Goal: Task Accomplishment & Management: Manage account settings

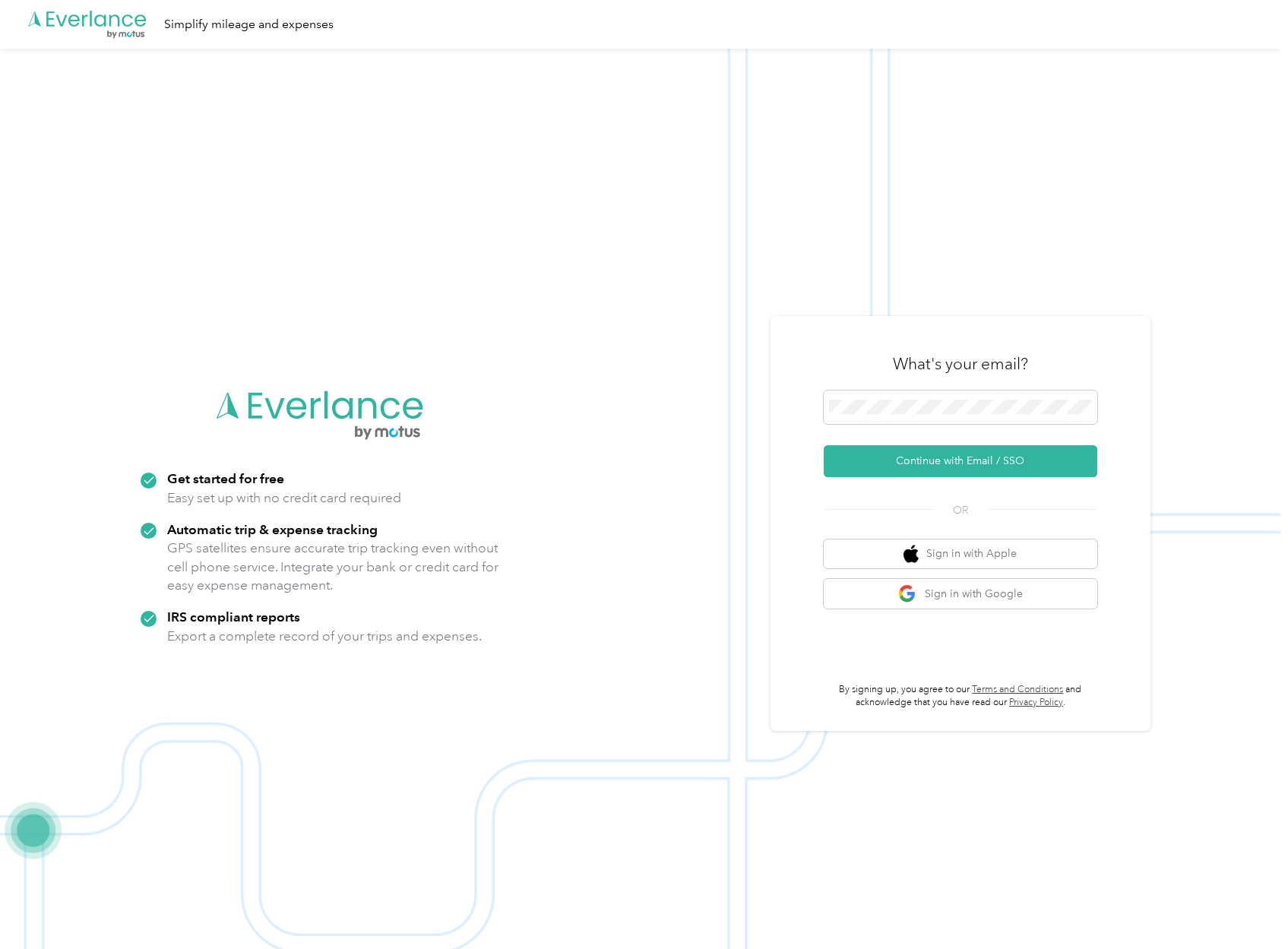
click at [966, 479] on div "What's your email? Continue with Email / SSO OR Sign in with Apple Sign in with…" at bounding box center [961, 523] width 274 height 372
click at [966, 467] on button "Continue with Email / SSO" at bounding box center [961, 461] width 274 height 32
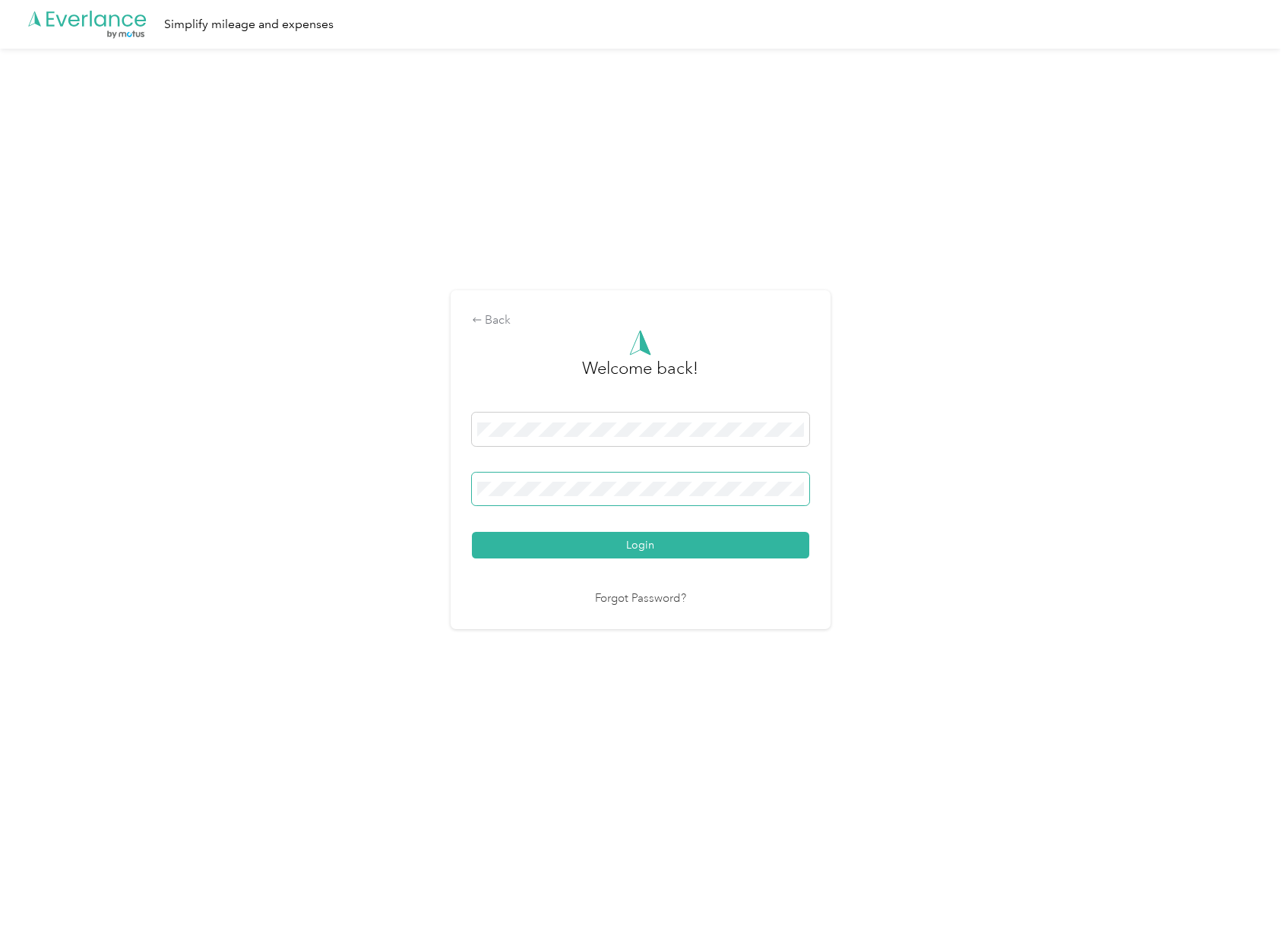
click at [643, 545] on button "Login" at bounding box center [640, 545] width 337 height 27
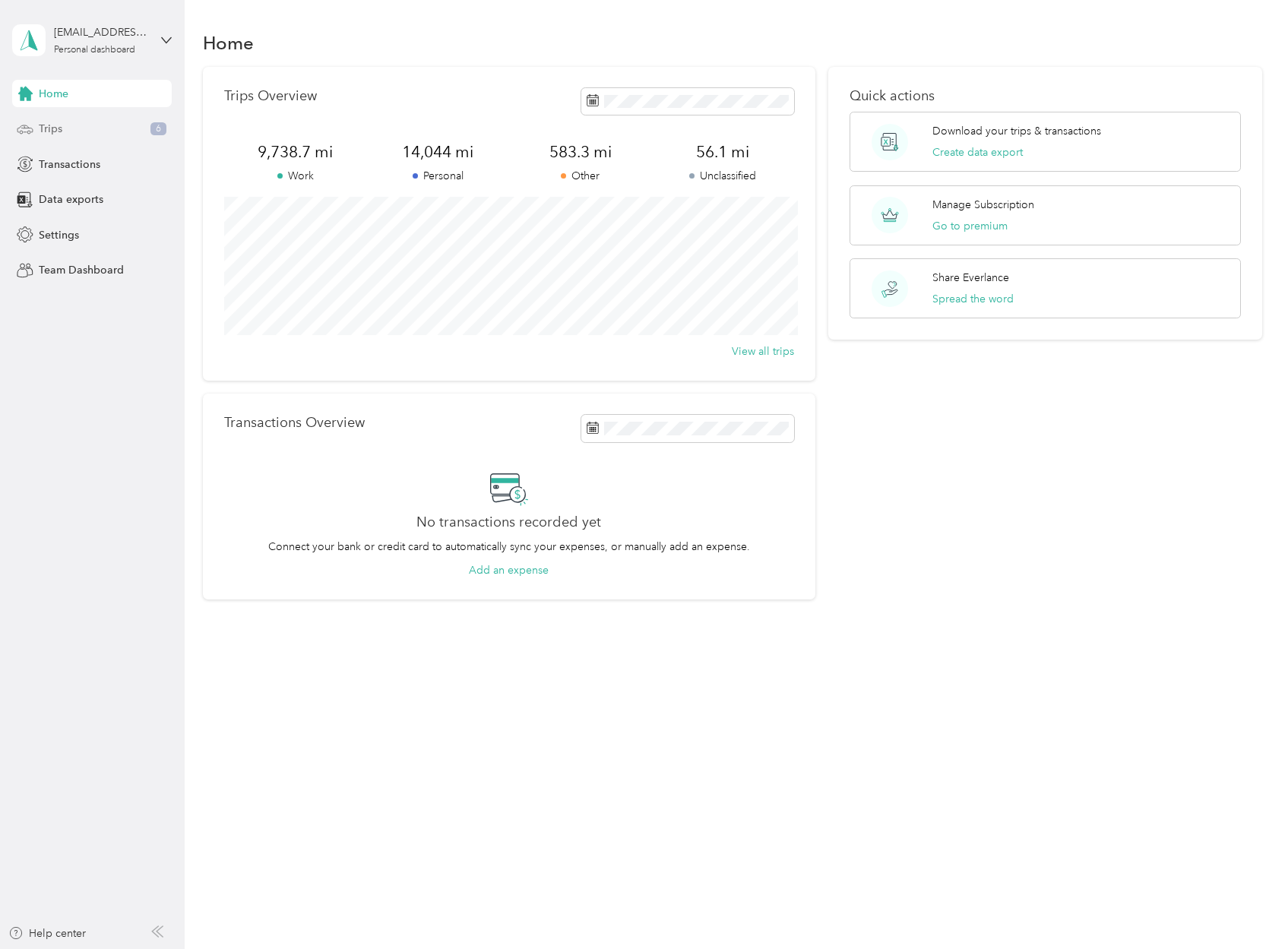
click at [144, 139] on div "Trips 6" at bounding box center [92, 129] width 160 height 27
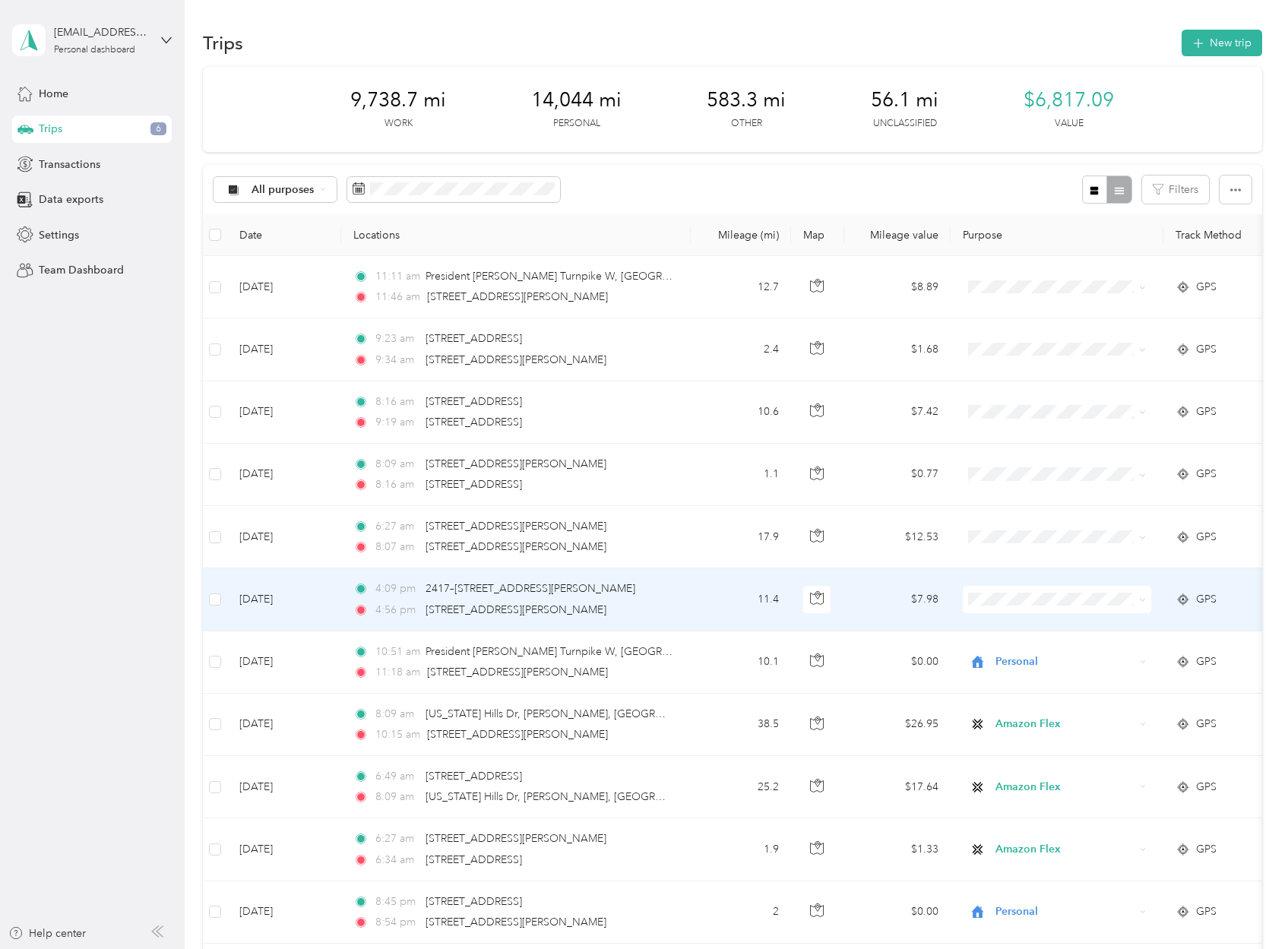
click at [1017, 651] on span "Personal" at bounding box center [1071, 653] width 141 height 16
click at [817, 595] on icon "button" at bounding box center [816, 597] width 13 height 13
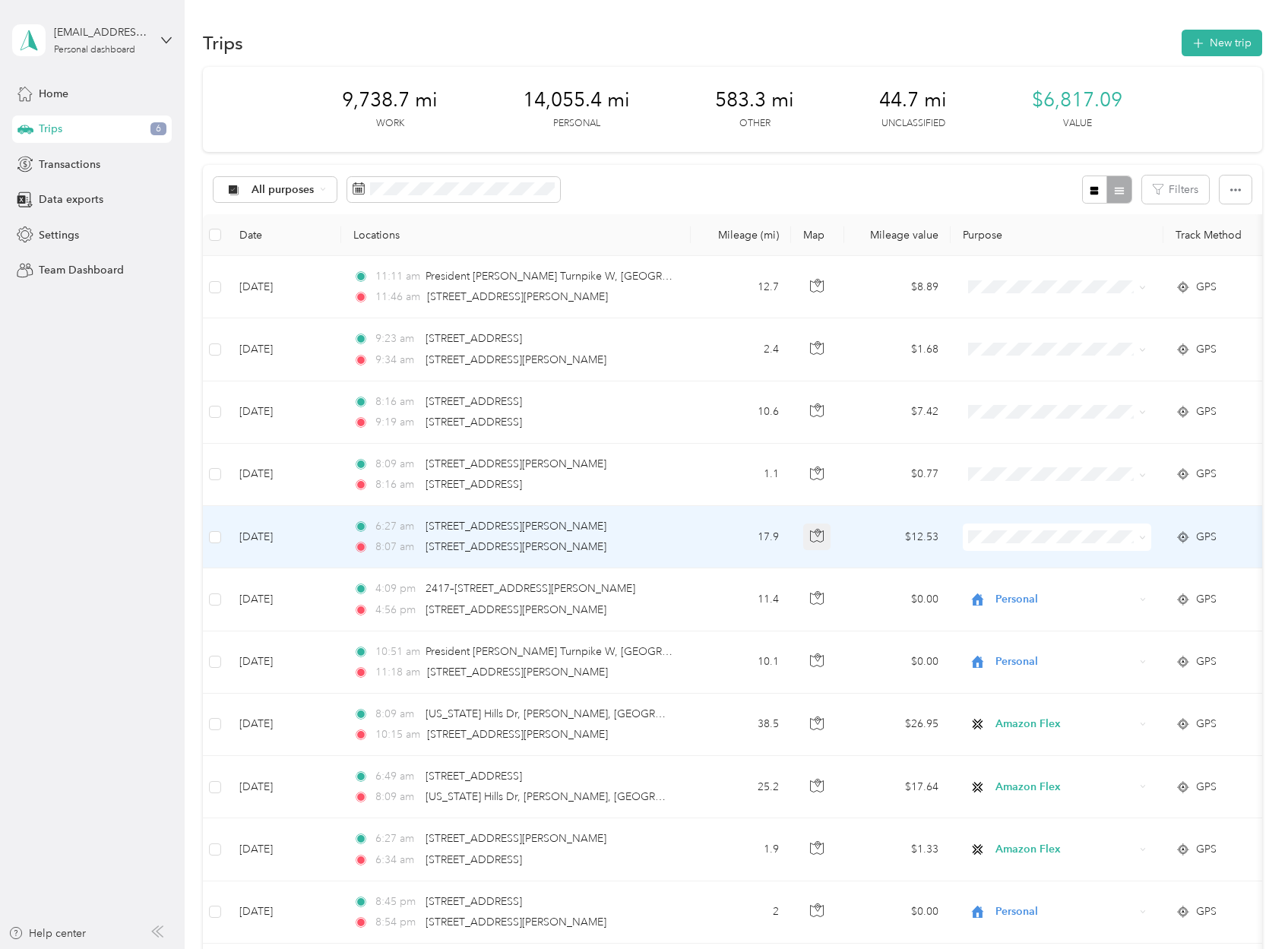
click at [808, 529] on button "button" at bounding box center [816, 537] width 27 height 27
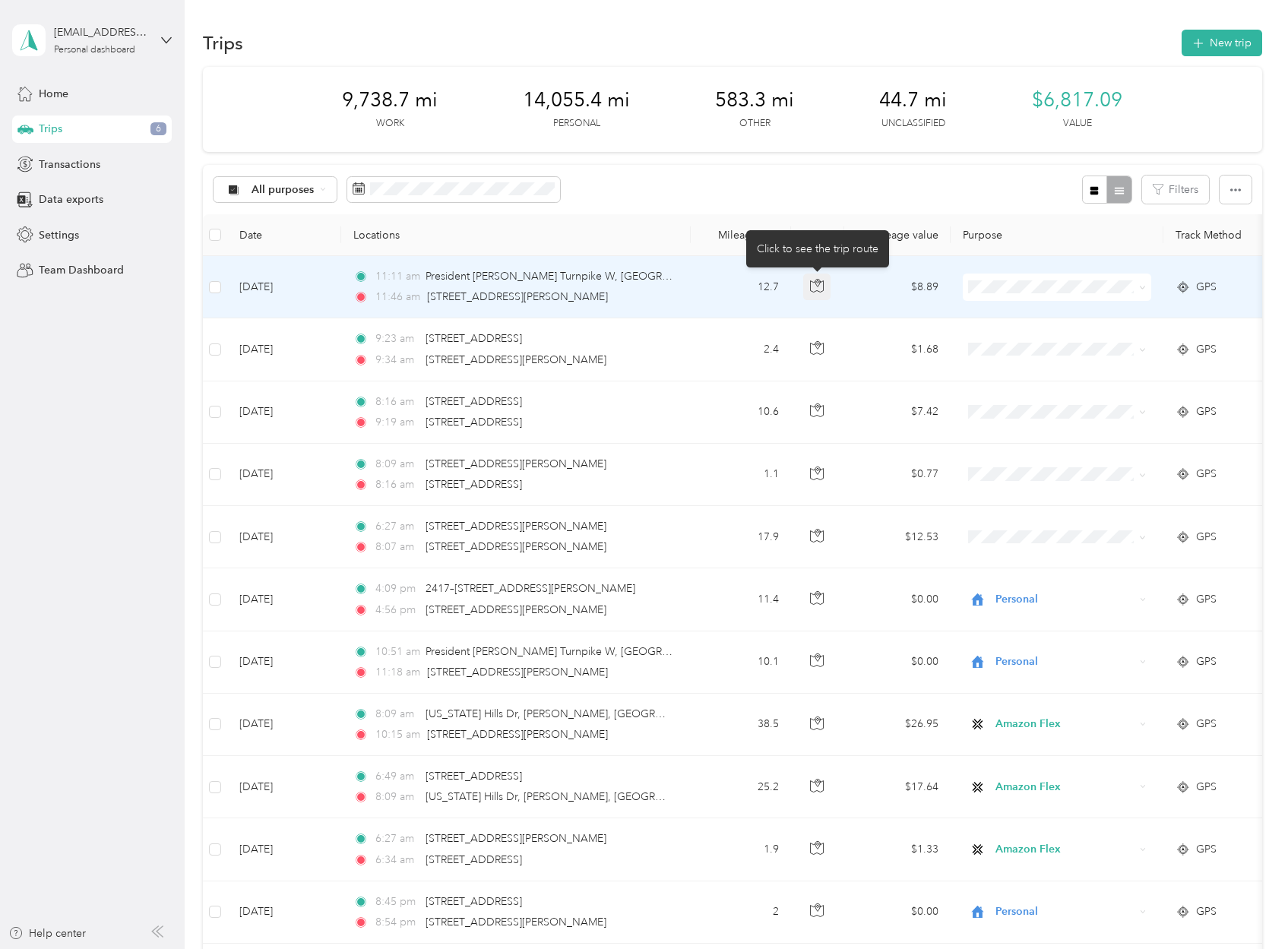
click at [810, 279] on icon "button" at bounding box center [816, 285] width 13 height 13
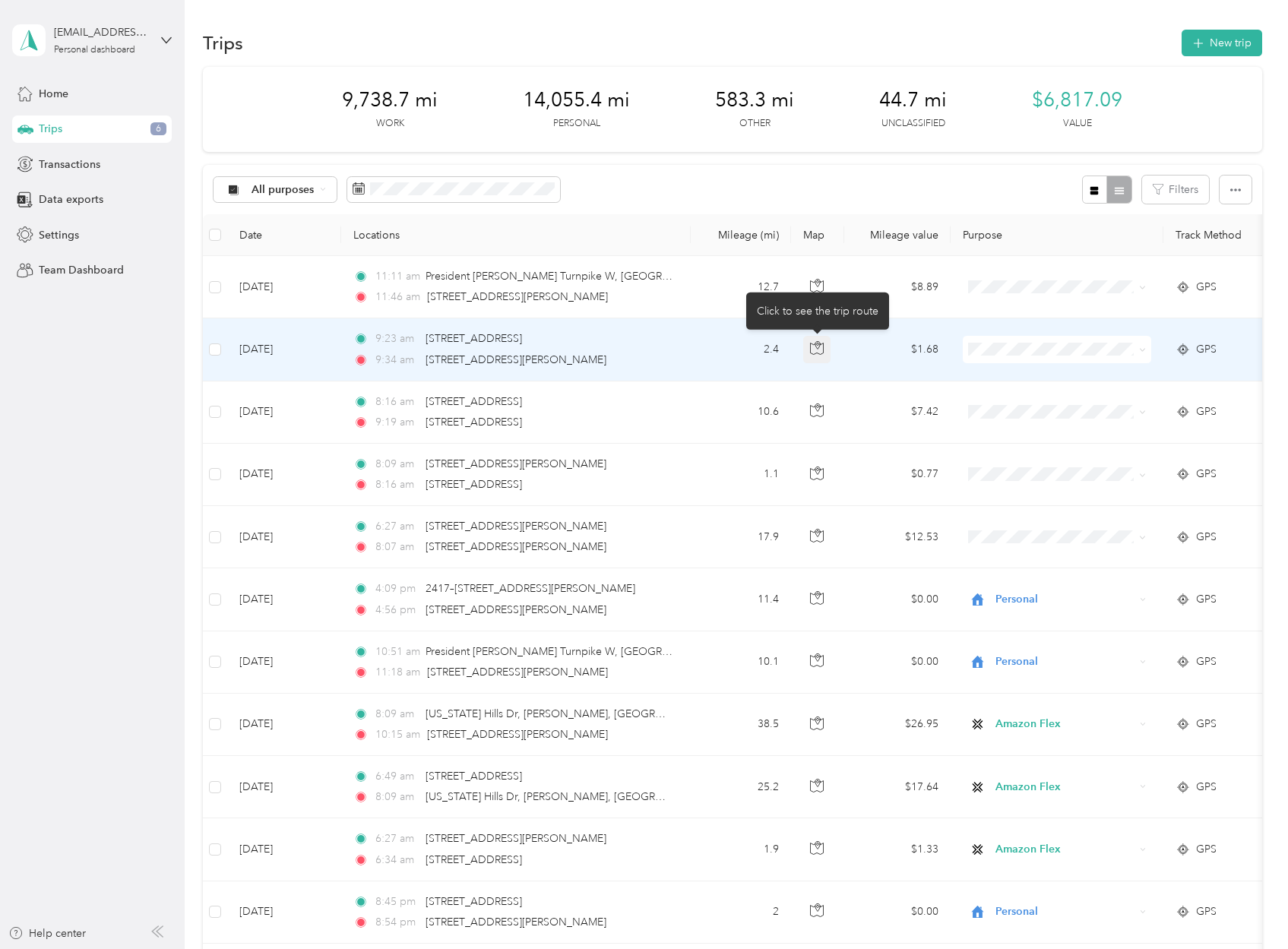
click at [808, 347] on button "button" at bounding box center [816, 349] width 27 height 27
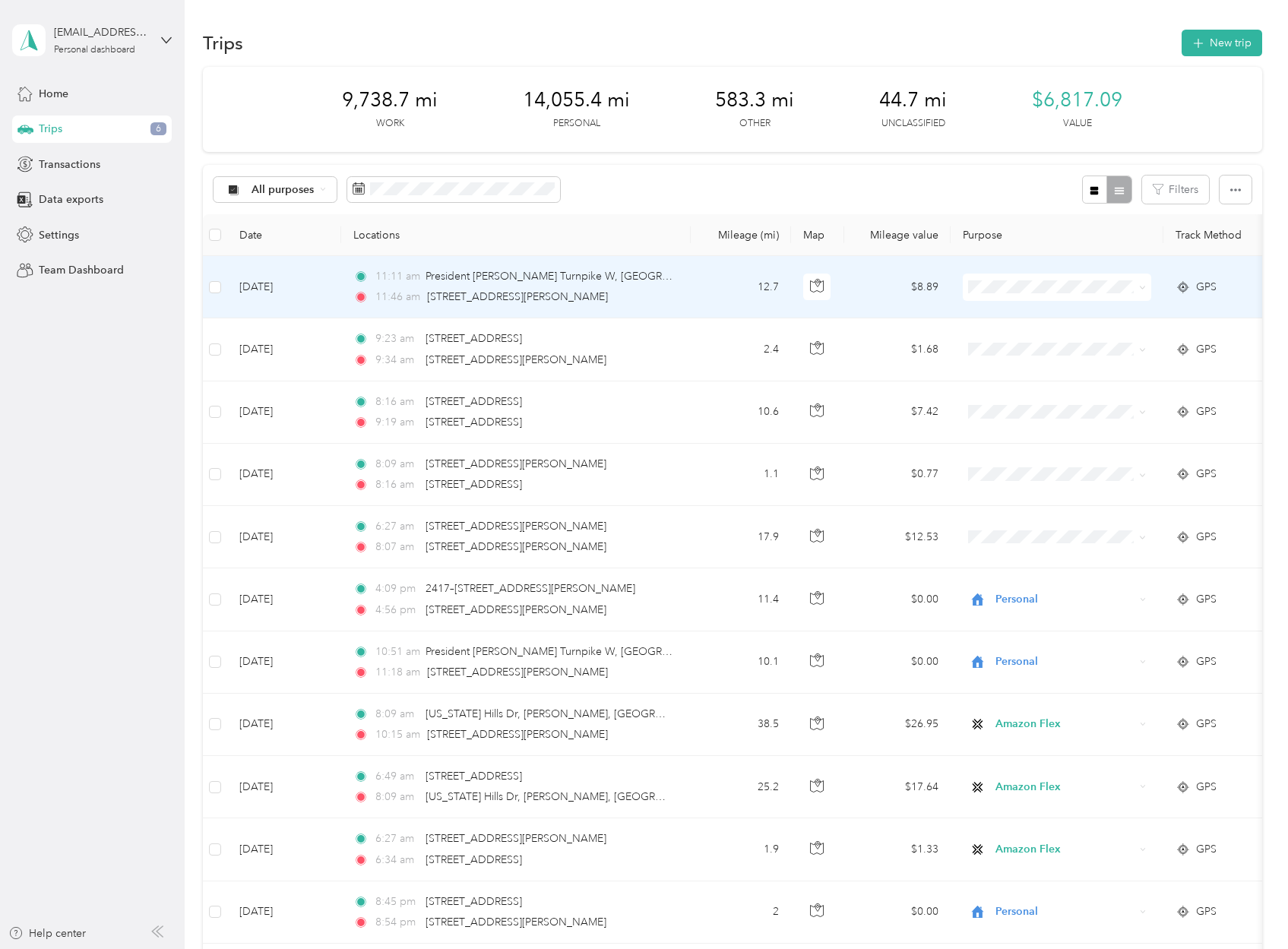
click at [1005, 343] on span "Personal" at bounding box center [1071, 338] width 141 height 16
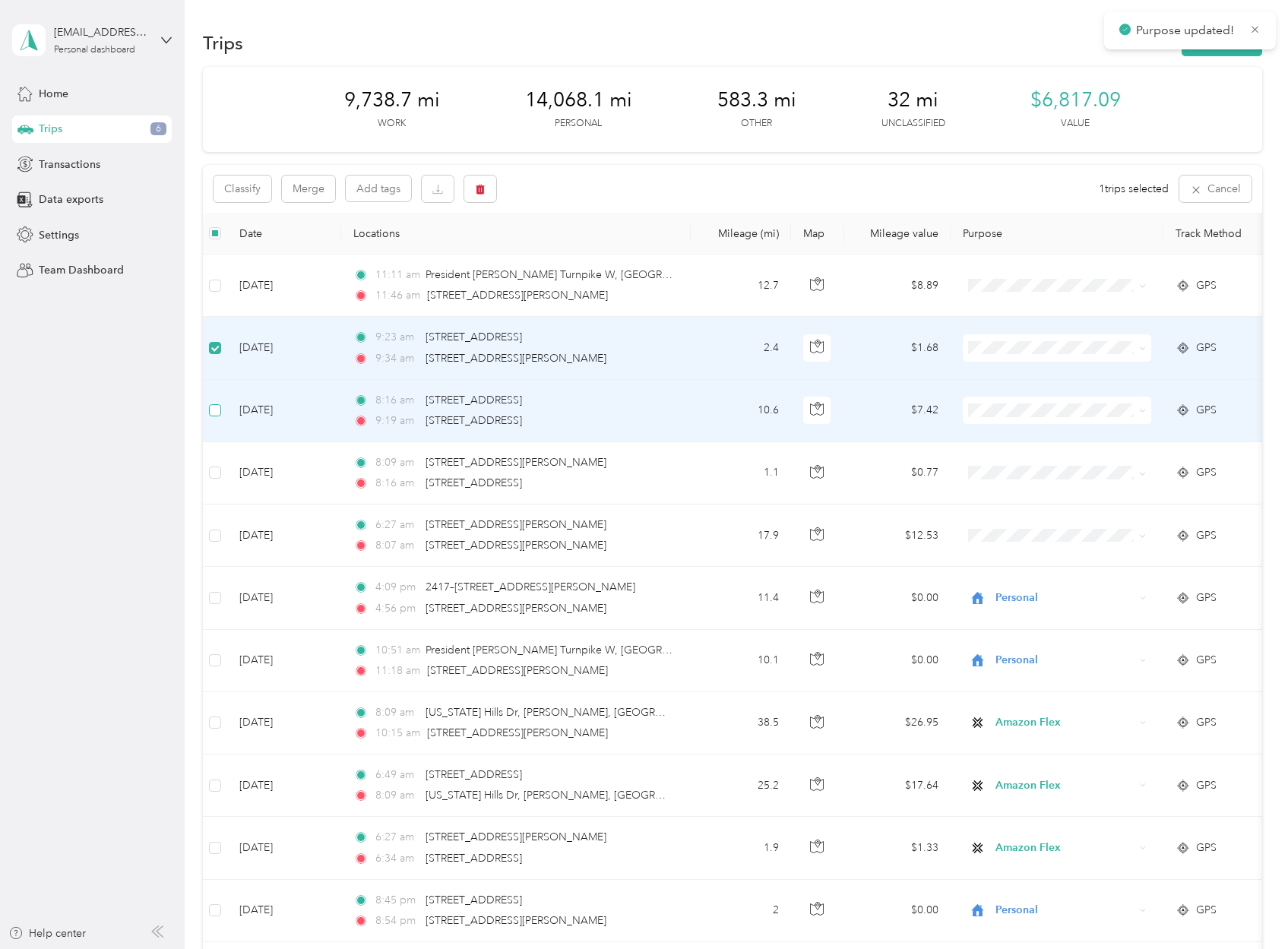
click at [220, 410] on span at bounding box center [215, 411] width 13 height 13
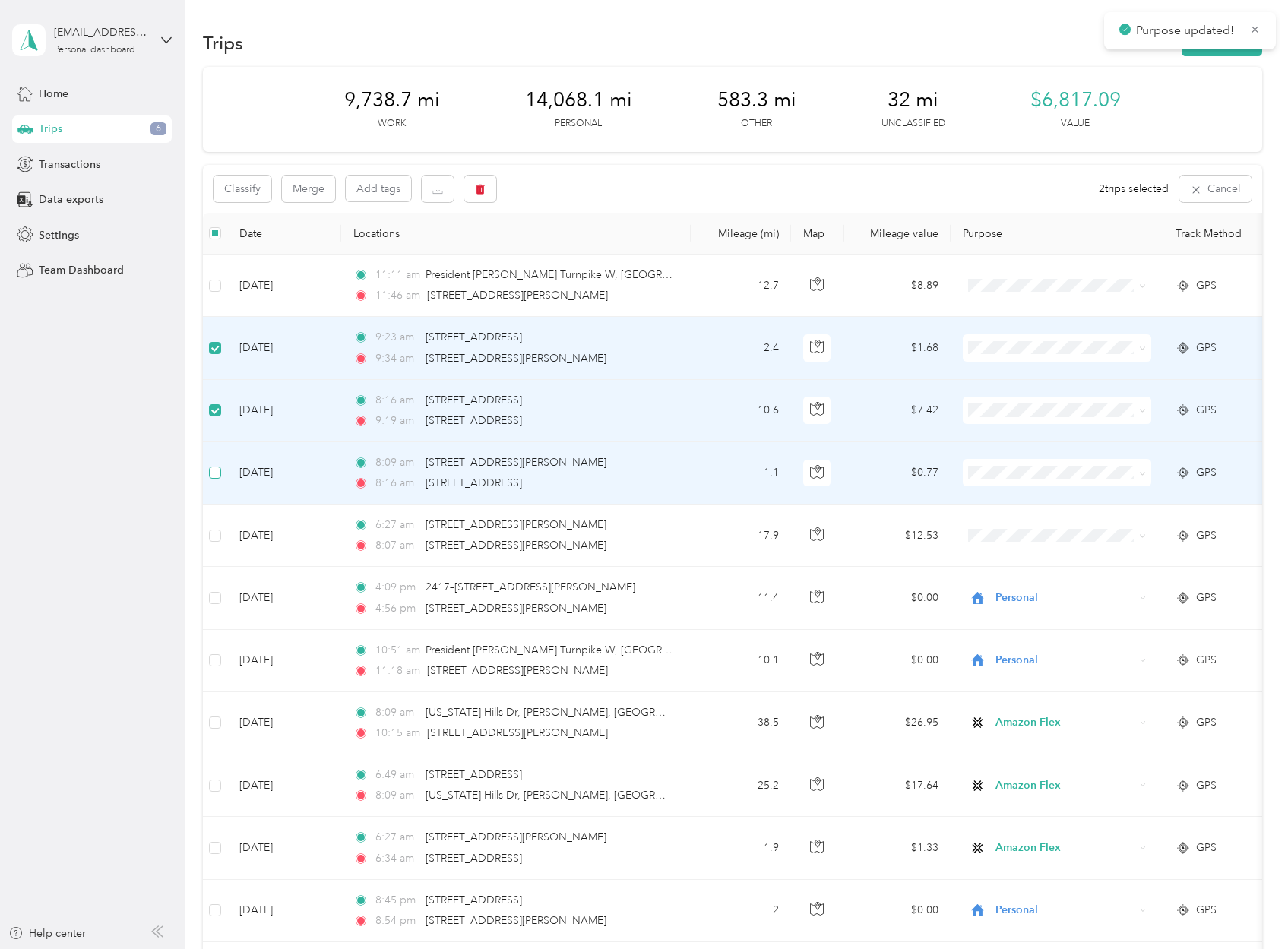
click at [212, 476] on span at bounding box center [215, 473] width 13 height 13
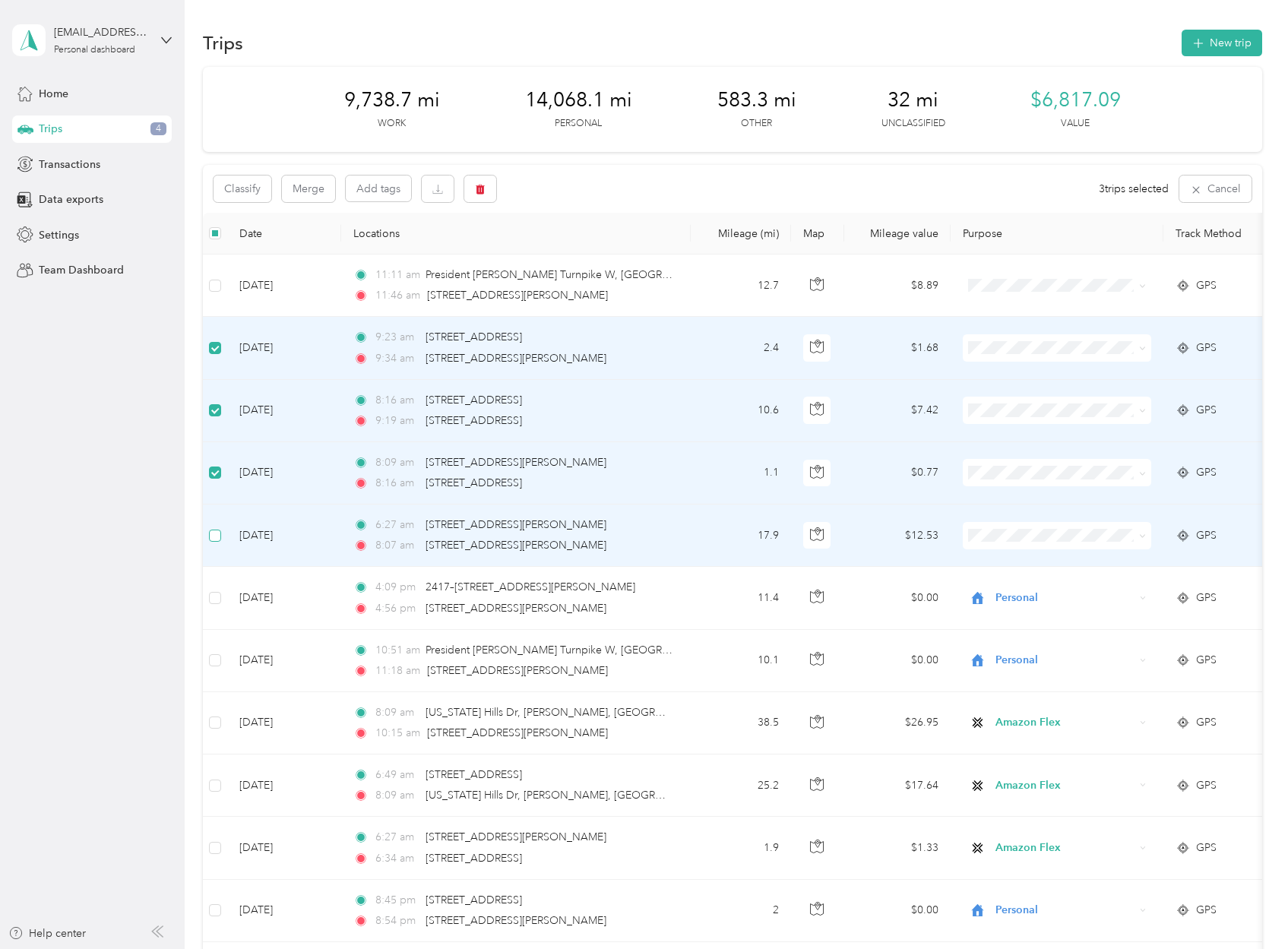
click at [218, 537] on span at bounding box center [215, 536] width 13 height 13
click at [254, 193] on button "Classify" at bounding box center [243, 189] width 58 height 27
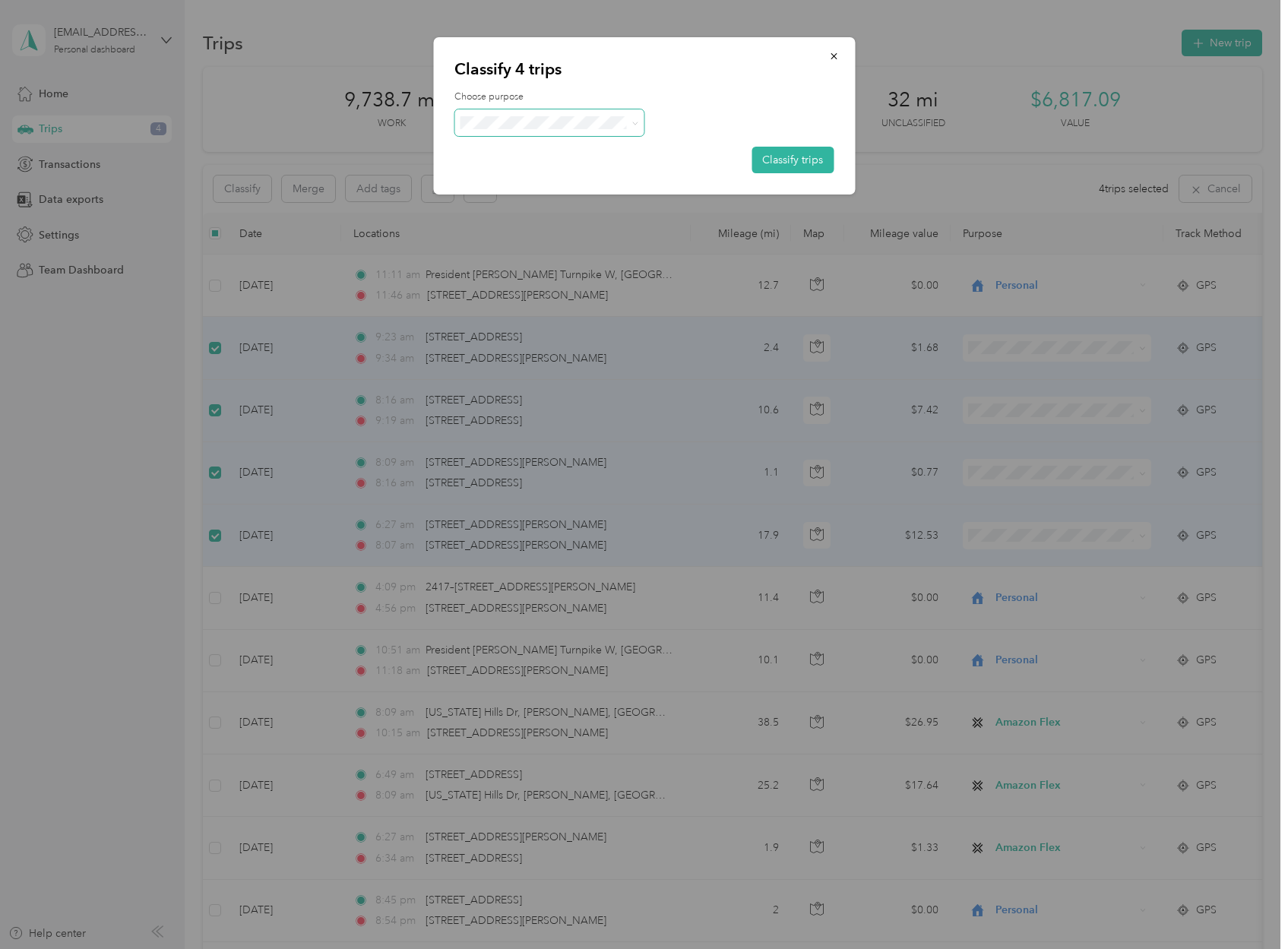
click at [483, 113] on span at bounding box center [549, 123] width 190 height 27
click at [538, 198] on span "Amazon Flex" at bounding box center [563, 200] width 142 height 16
click at [801, 164] on button "Classify trips" at bounding box center [792, 160] width 82 height 27
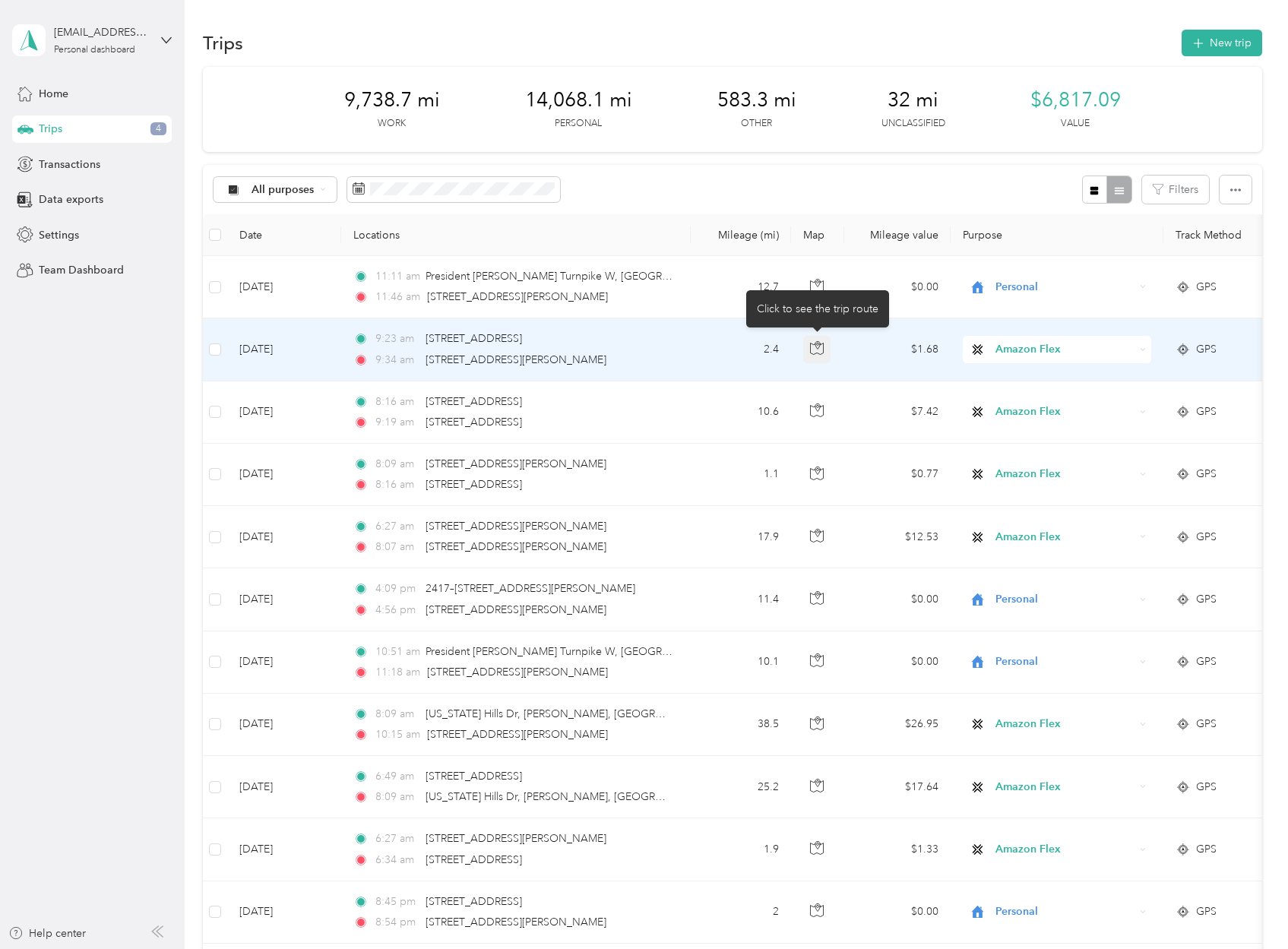
click at [812, 339] on button "button" at bounding box center [816, 349] width 27 height 27
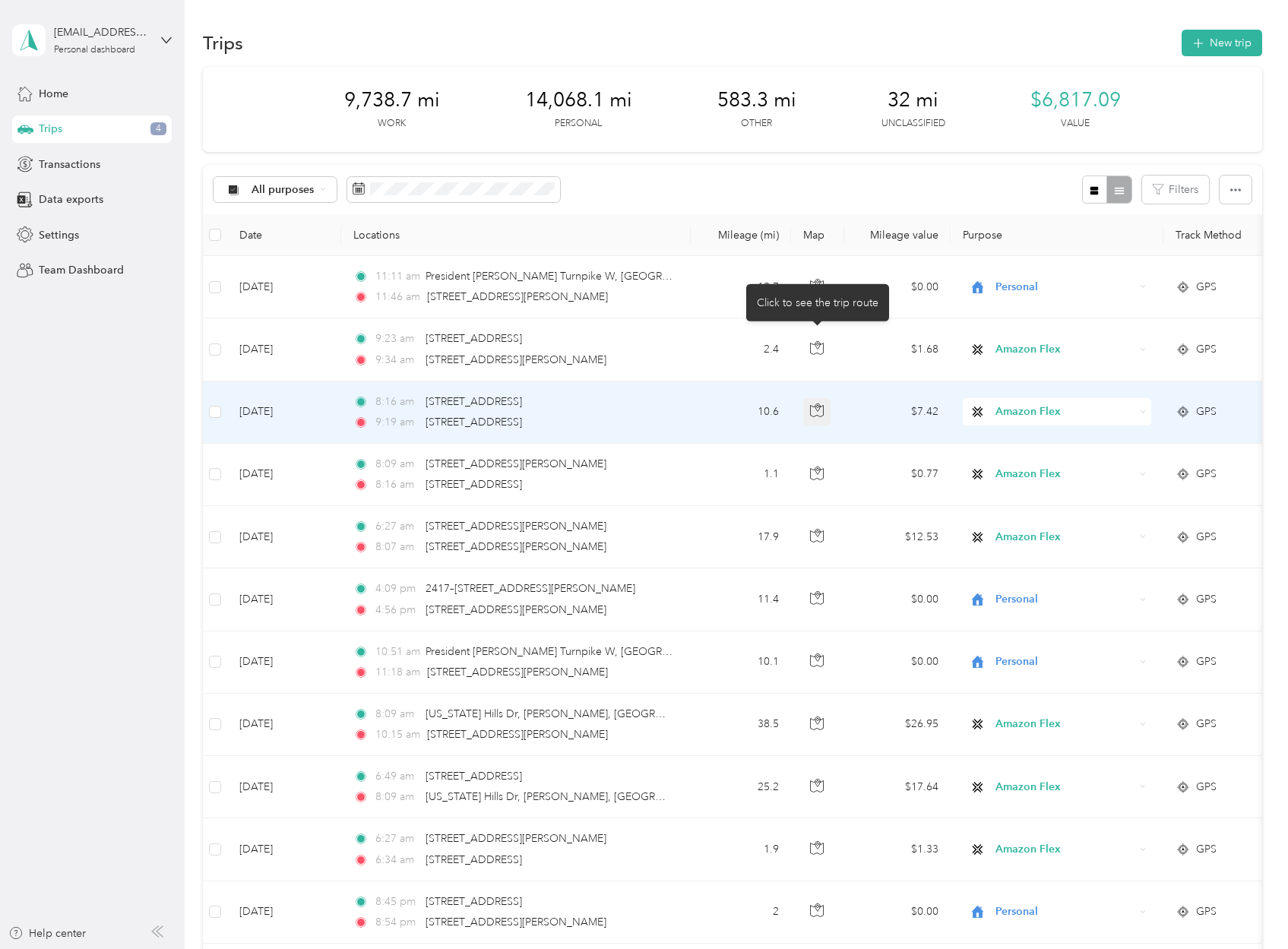
click at [816, 405] on icon "button" at bounding box center [816, 410] width 13 height 13
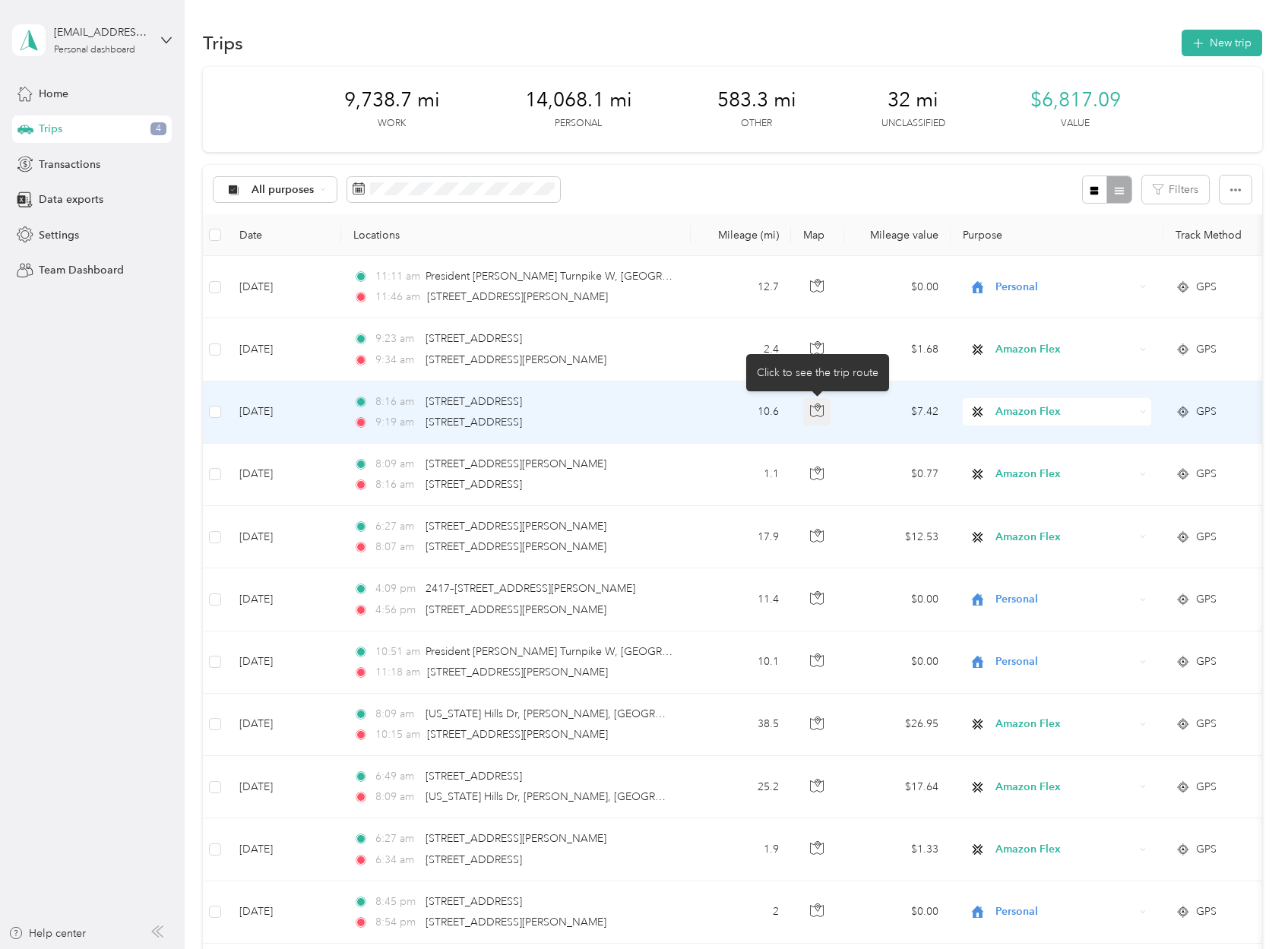
click at [815, 405] on icon "button" at bounding box center [818, 408] width 5 height 8
click at [818, 407] on icon "button" at bounding box center [818, 407] width 2 height 2
